Goal: Book appointment/travel/reservation

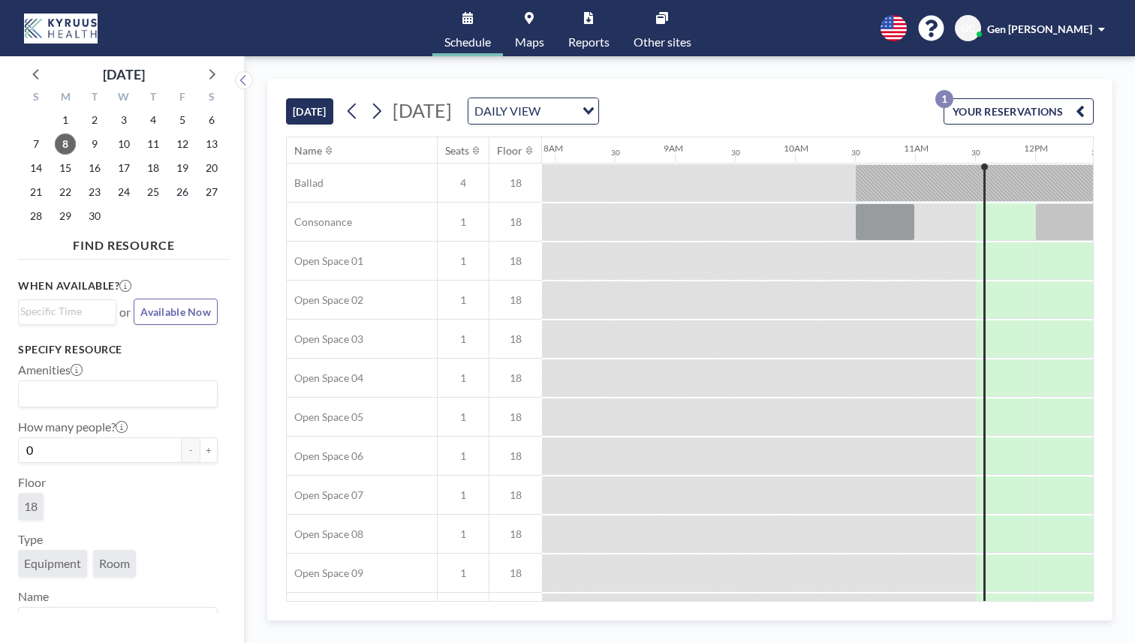
scroll to position [0, 1073]
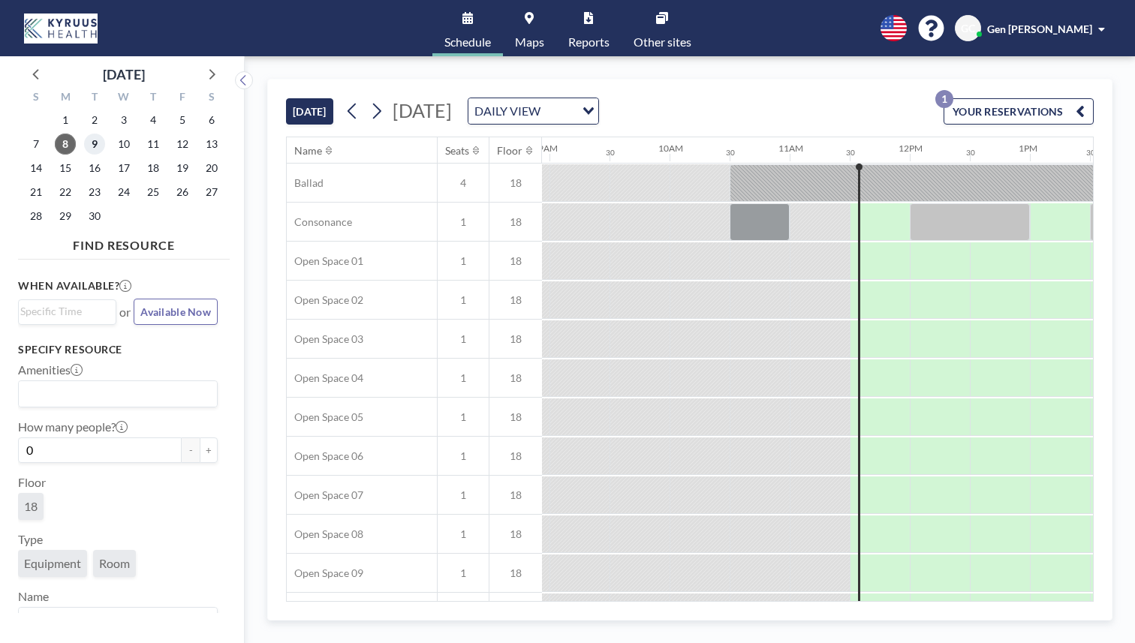
click at [84, 134] on span "9" at bounding box center [94, 144] width 21 height 21
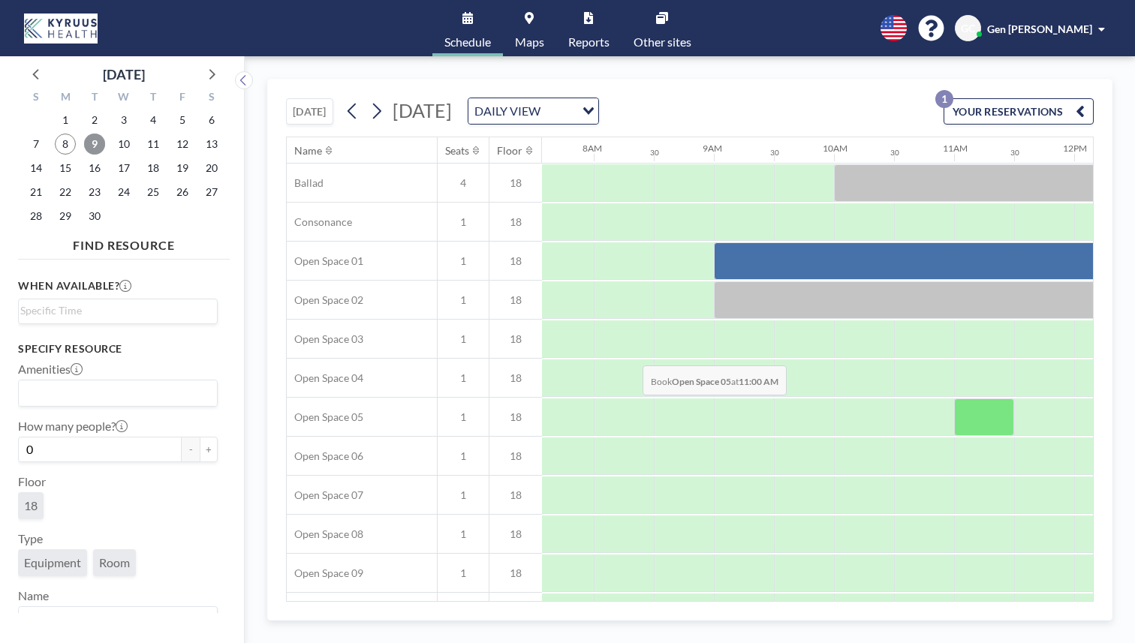
scroll to position [0, 910]
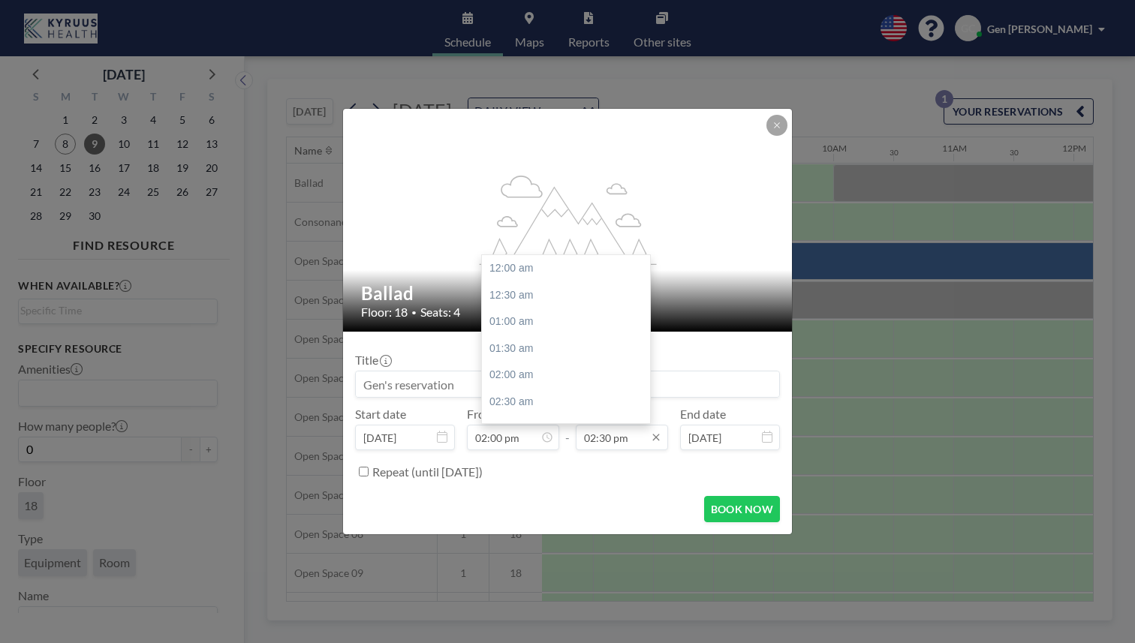
scroll to position [695, 0]
click at [650, 432] on icon at bounding box center [656, 438] width 12 height 12
click at [528, 468] on div "05:00 pm" at bounding box center [566, 481] width 168 height 27
type input "05:00 pm"
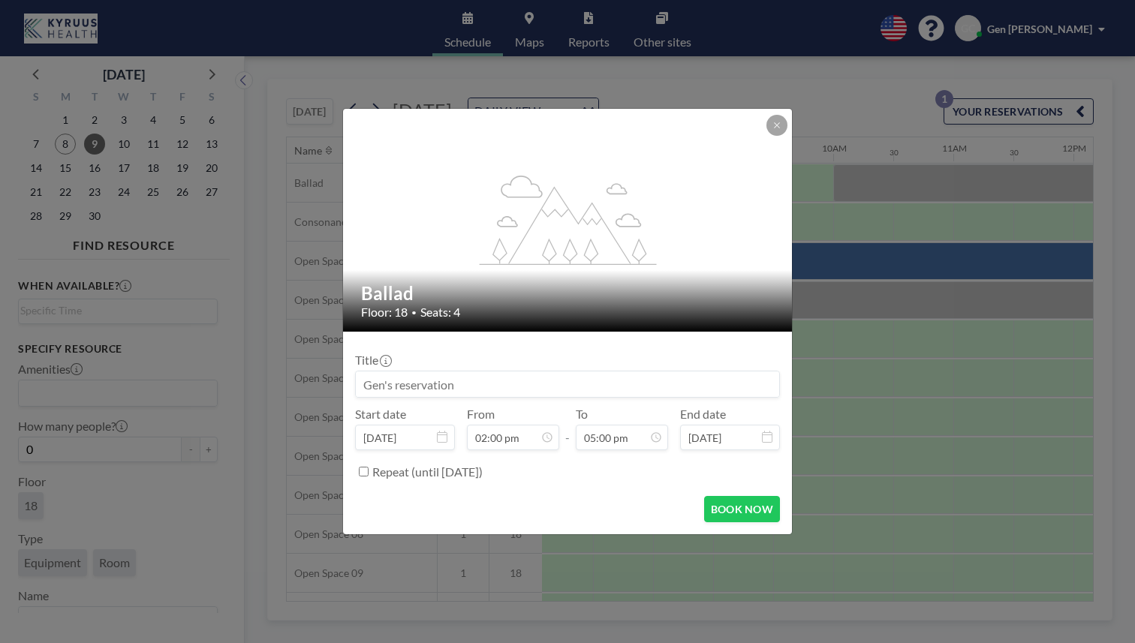
click at [444, 372] on input at bounding box center [567, 385] width 423 height 26
drag, startPoint x: 492, startPoint y: 369, endPoint x: 384, endPoint y: 373, distance: 108.1
click at [384, 373] on div "flex-grow: 1.2; Ballad Floor: 18 • Seats: 4 Title Start date [DATE] From 02:00 …" at bounding box center [567, 321] width 1135 height 643
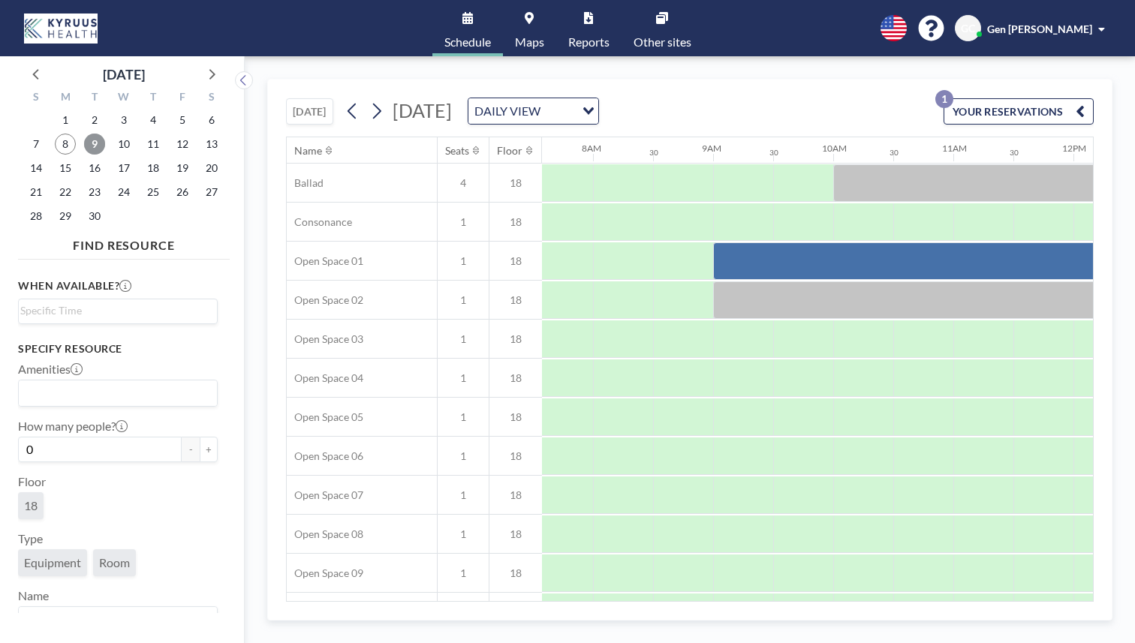
click at [84, 134] on span "9" at bounding box center [94, 144] width 21 height 21
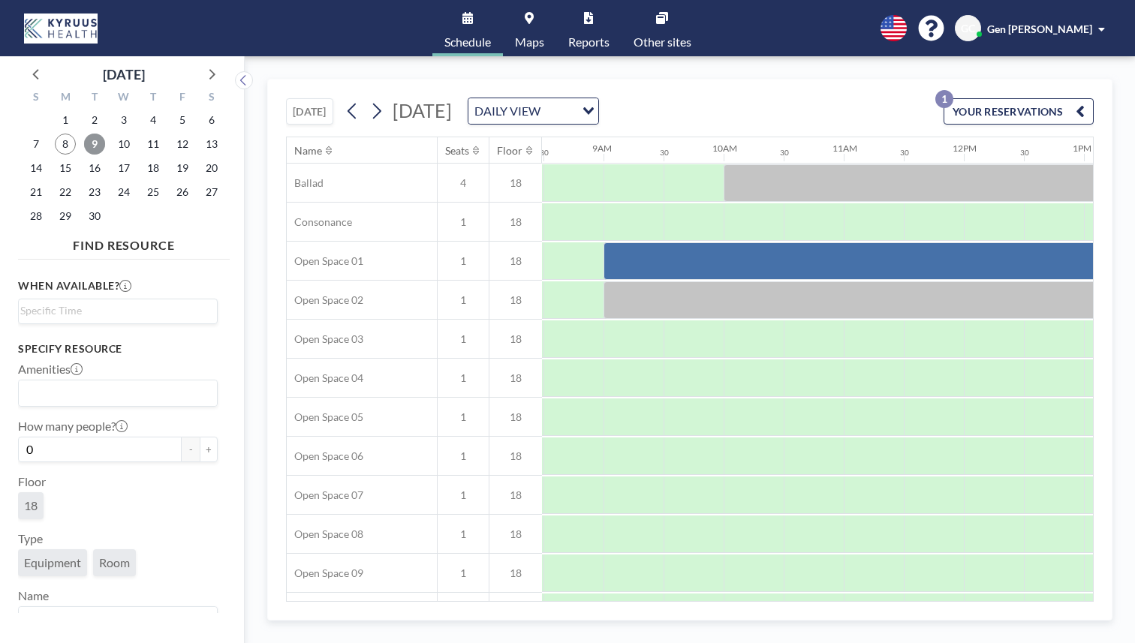
scroll to position [0, 1021]
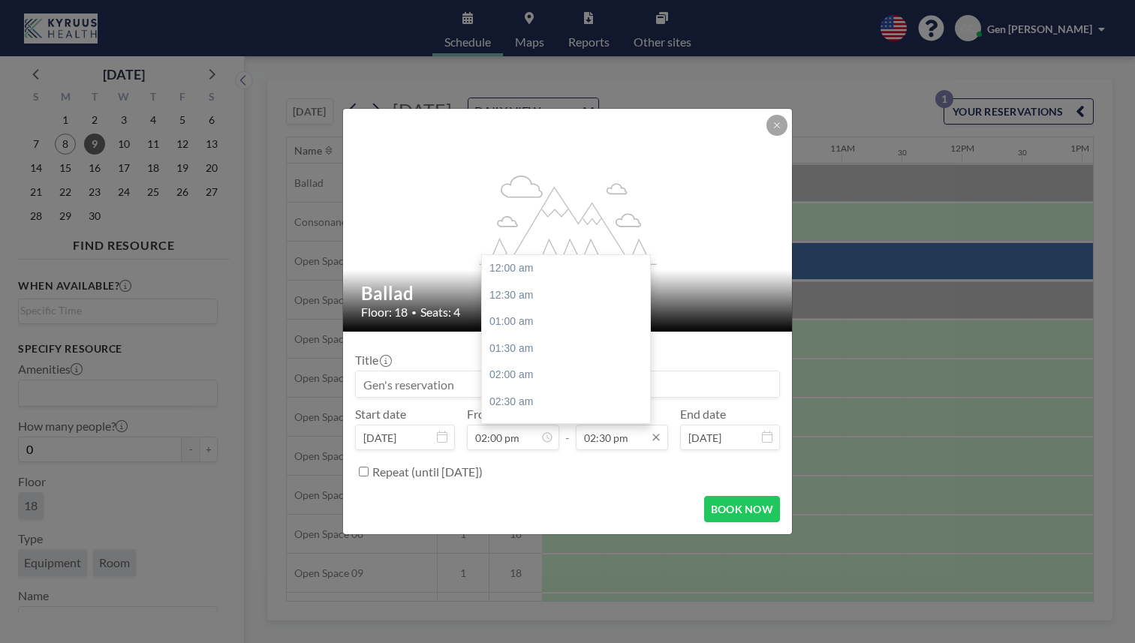
scroll to position [695, 0]
click at [528, 468] on div "05:00 pm" at bounding box center [566, 481] width 168 height 27
type input "05:00 pm"
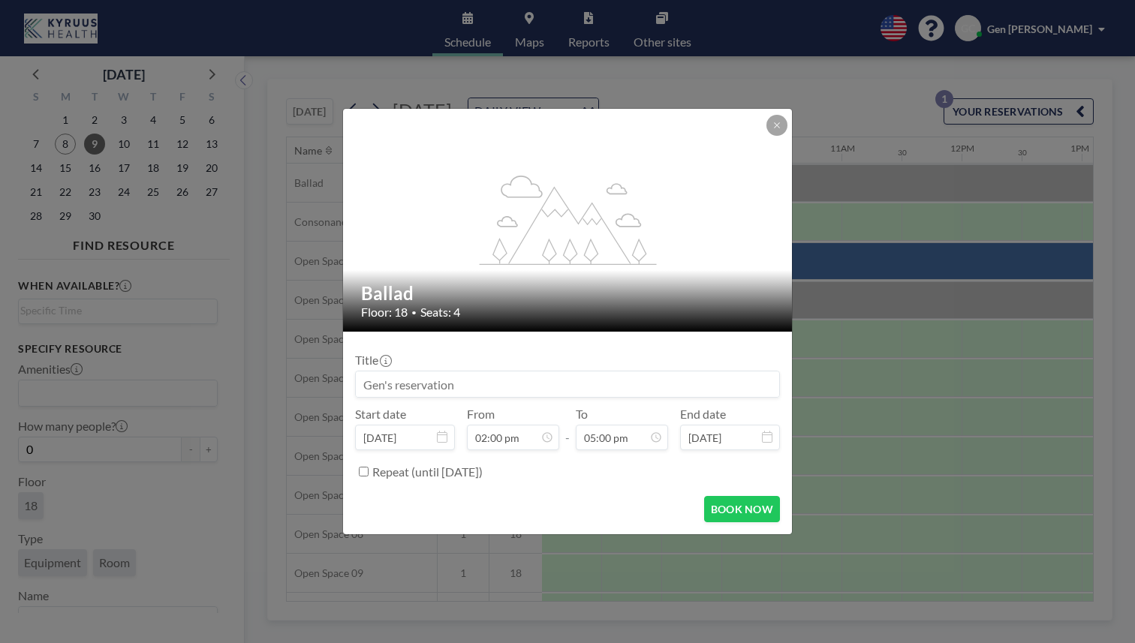
click at [423, 372] on input at bounding box center [567, 385] width 423 height 26
type input "[PERSON_NAME]'s reservation"
click at [704, 496] on button "BOOK NOW" at bounding box center [742, 509] width 76 height 26
